Goal: Transaction & Acquisition: Download file/media

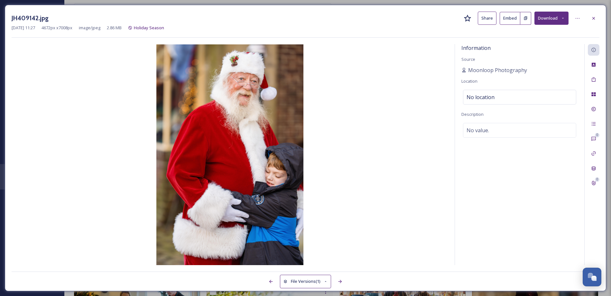
scroll to position [82, 0]
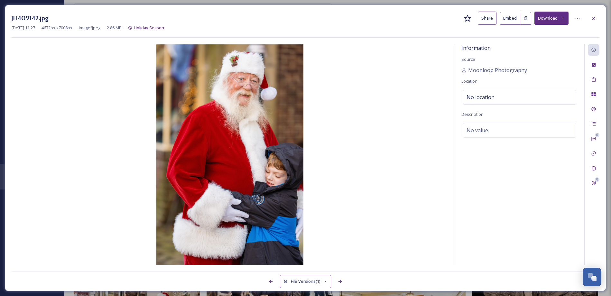
click at [592, 18] on icon at bounding box center [593, 18] width 5 height 5
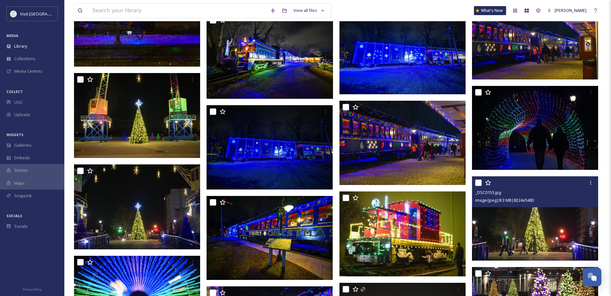
scroll to position [2829, 0]
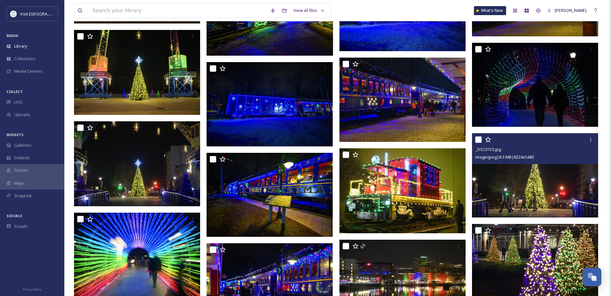
click at [543, 192] on img at bounding box center [535, 175] width 126 height 84
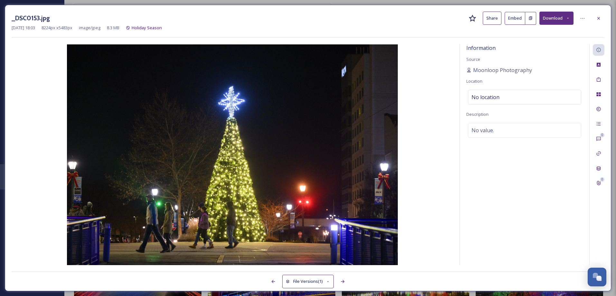
click at [549, 19] on button "Download" at bounding box center [556, 18] width 34 height 13
click at [534, 31] on span "Download Original (8224 x 5483)" at bounding box center [539, 33] width 61 height 6
click at [598, 17] on icon at bounding box center [598, 18] width 3 height 3
